Goal: Information Seeking & Learning: Learn about a topic

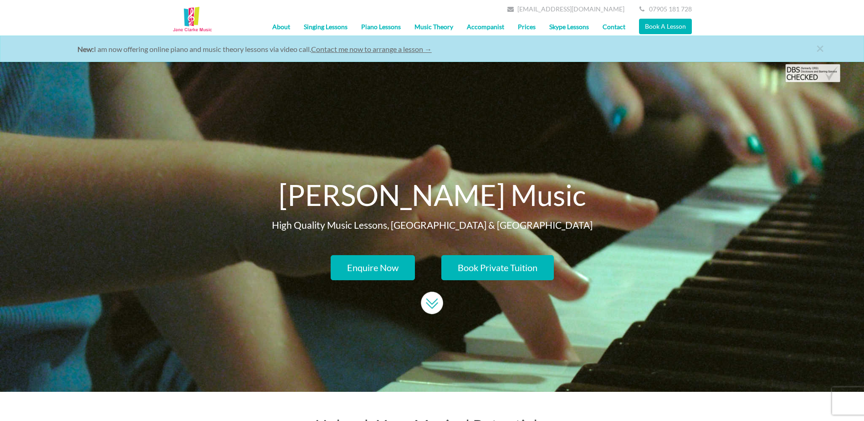
click at [295, 27] on link "About" at bounding box center [281, 26] width 31 height 23
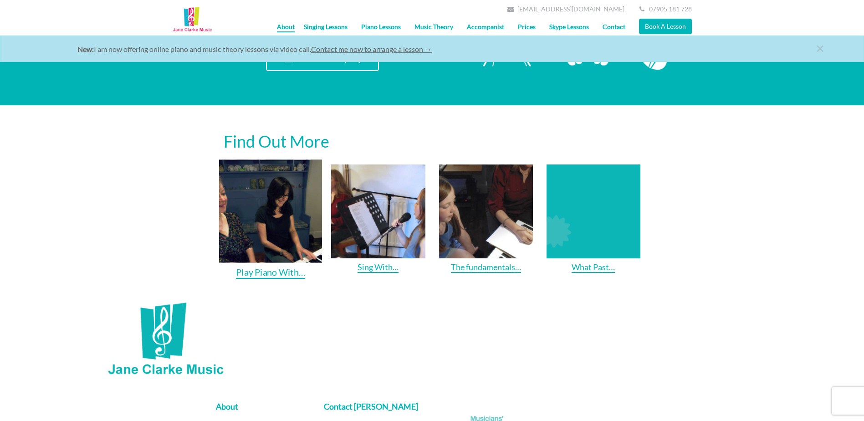
scroll to position [1048, 0]
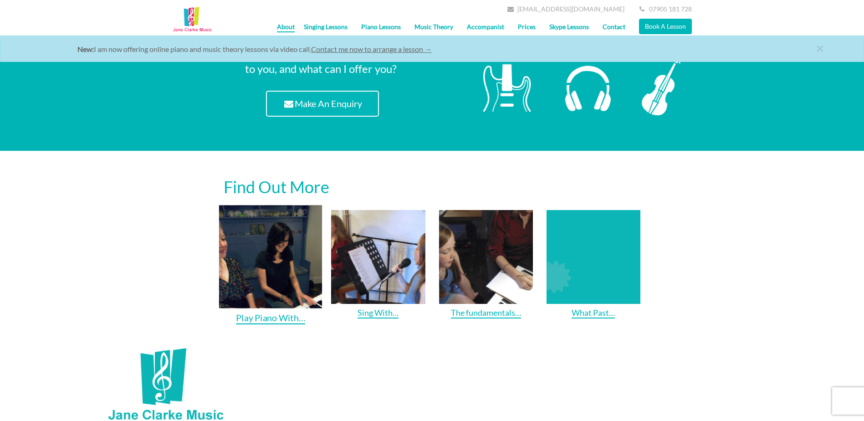
click at [280, 263] on img at bounding box center [270, 256] width 103 height 103
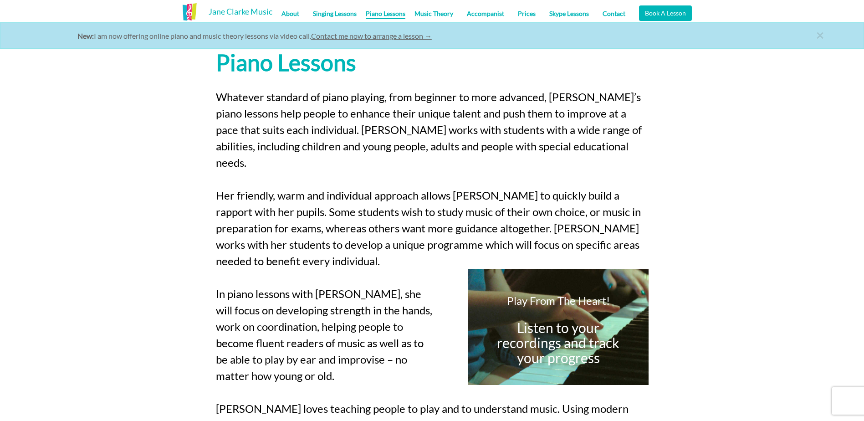
scroll to position [501, 0]
